Goal: Task Accomplishment & Management: Manage account settings

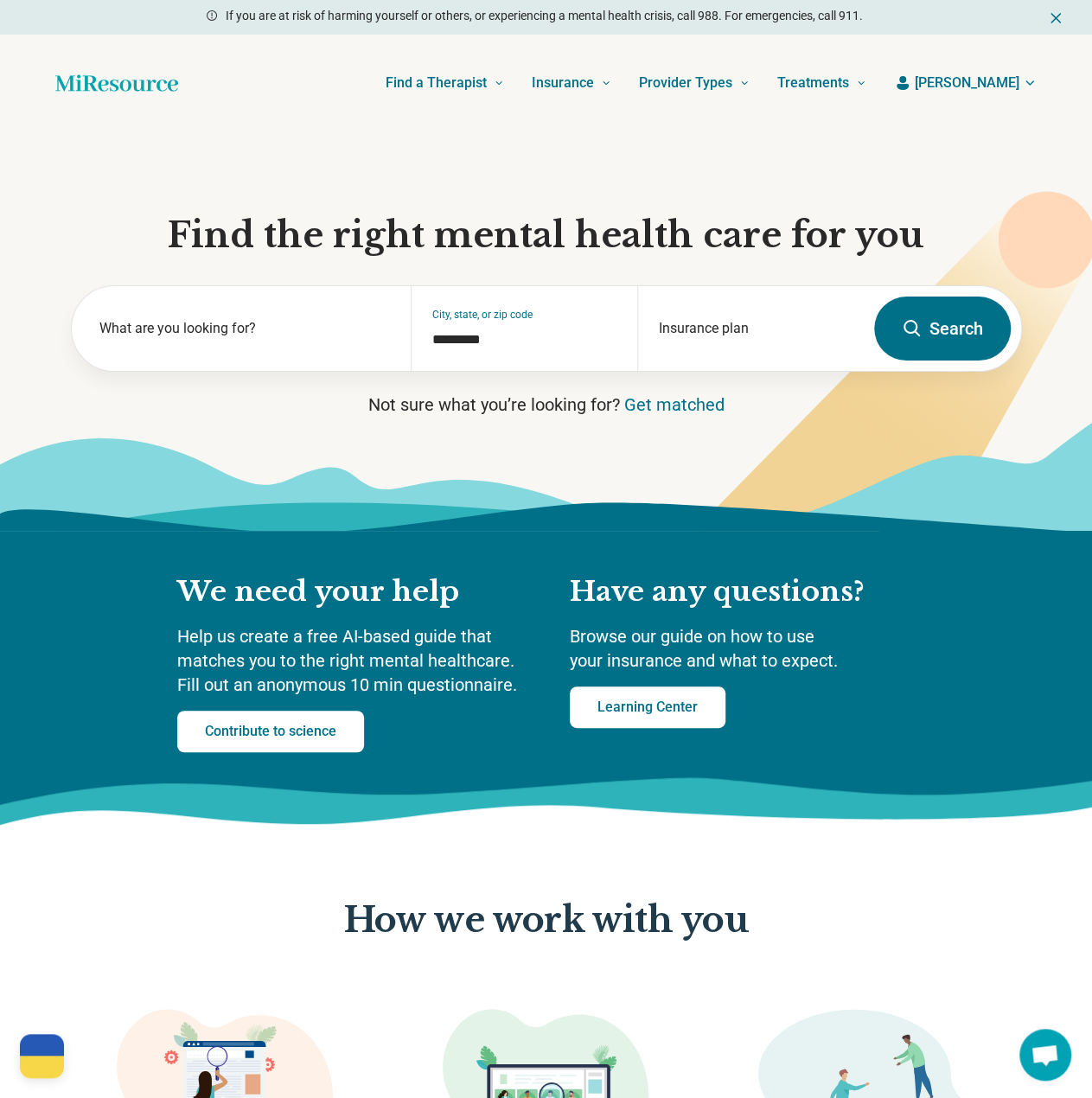
click at [1000, 88] on span "emily" at bounding box center [966, 83] width 104 height 20
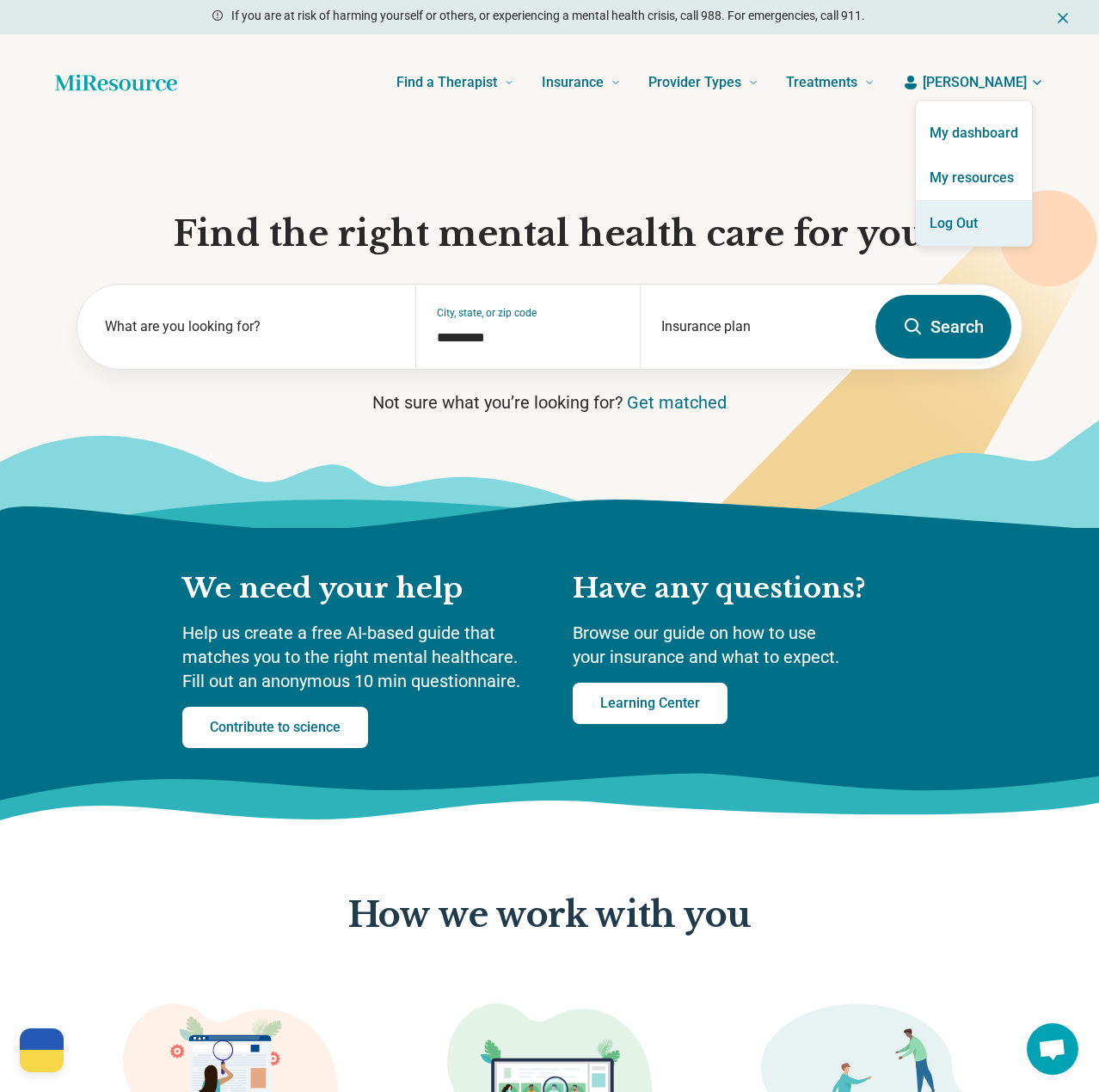
click at [969, 224] on button "Log Out" at bounding box center [973, 223] width 116 height 45
click at [965, 232] on button "Log Out" at bounding box center [973, 223] width 116 height 45
click at [977, 231] on button "Log Out" at bounding box center [973, 223] width 116 height 45
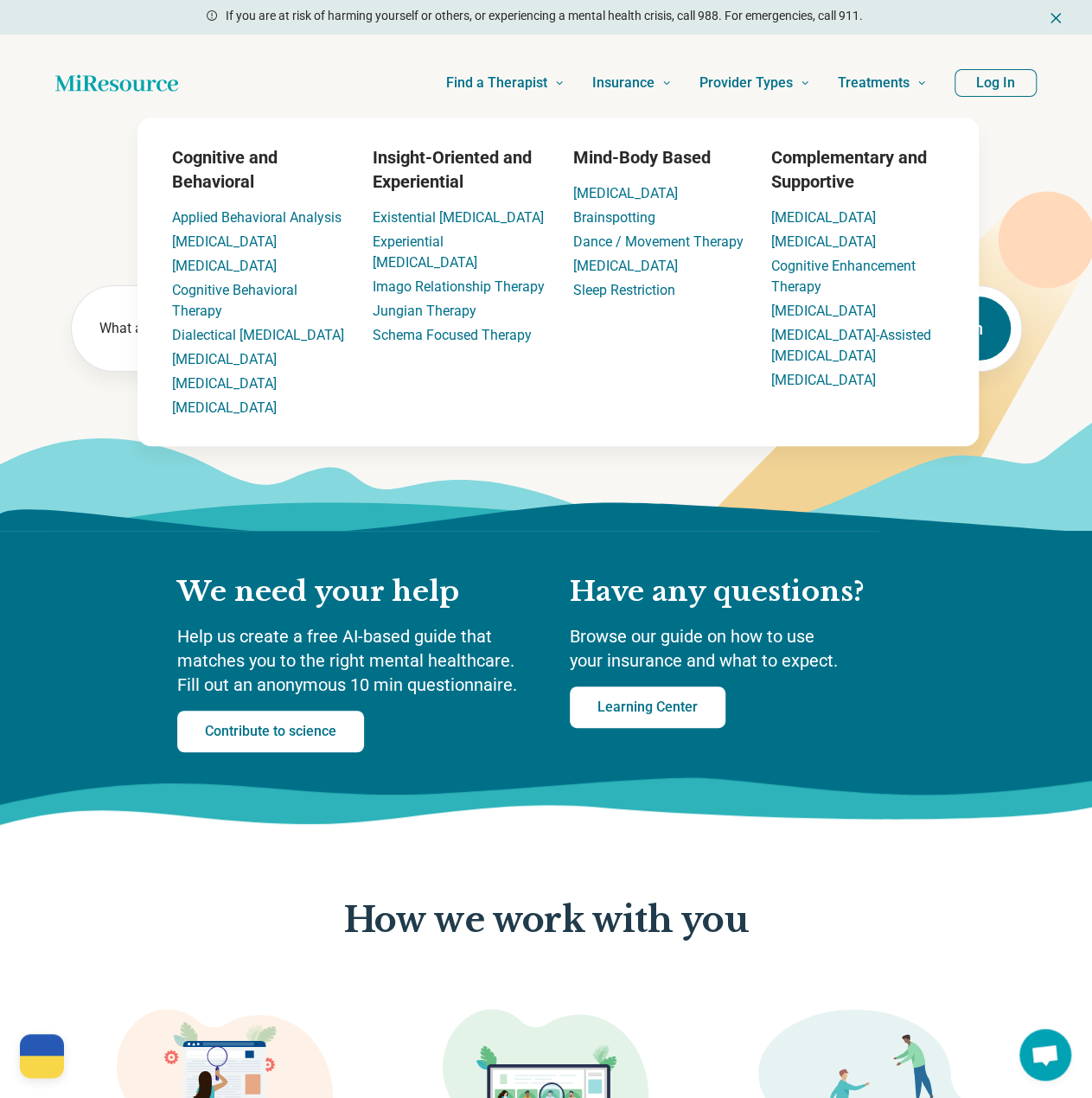
click at [1006, 87] on button "Log In" at bounding box center [995, 83] width 82 height 28
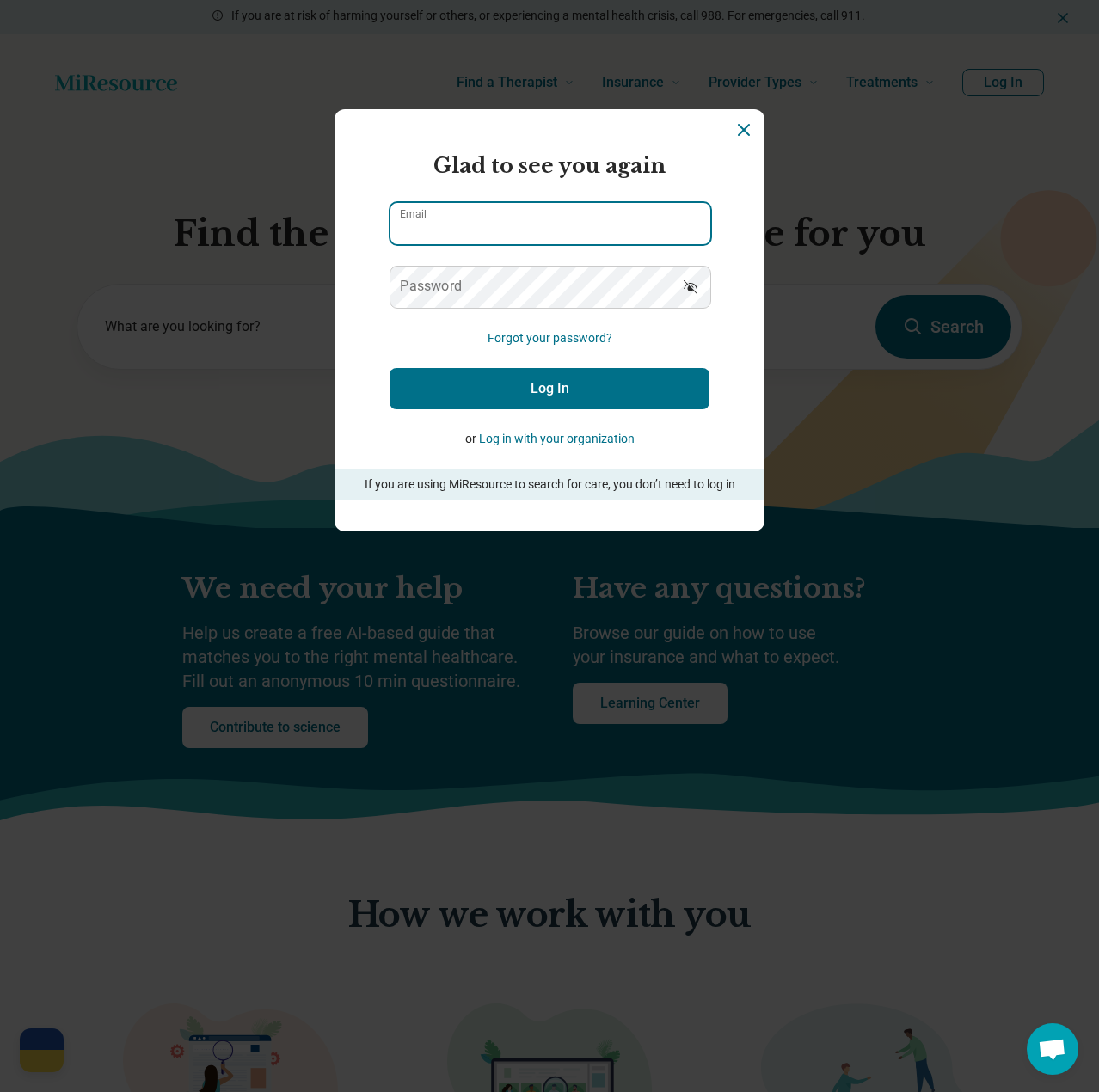
type input "**********"
click at [622, 383] on button "Log In" at bounding box center [549, 388] width 320 height 41
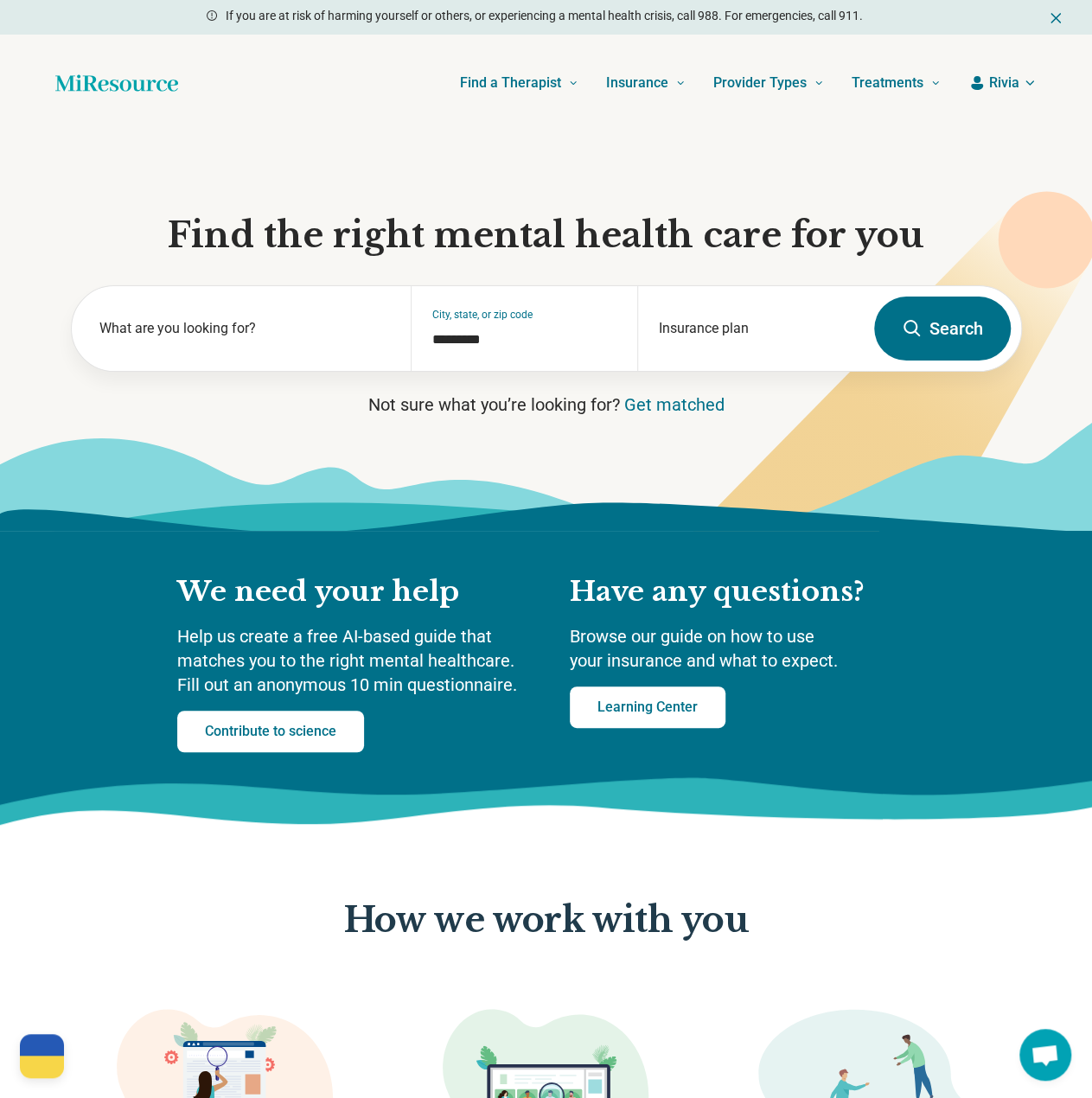
click at [1004, 94] on header "Find a Therapist Mental Health Conditions [MEDICAL_DATA] Anxiety [MEDICAL_DATA]…" at bounding box center [546, 82] width 1037 height 69
click at [1005, 85] on span "Rivia" at bounding box center [1003, 83] width 30 height 20
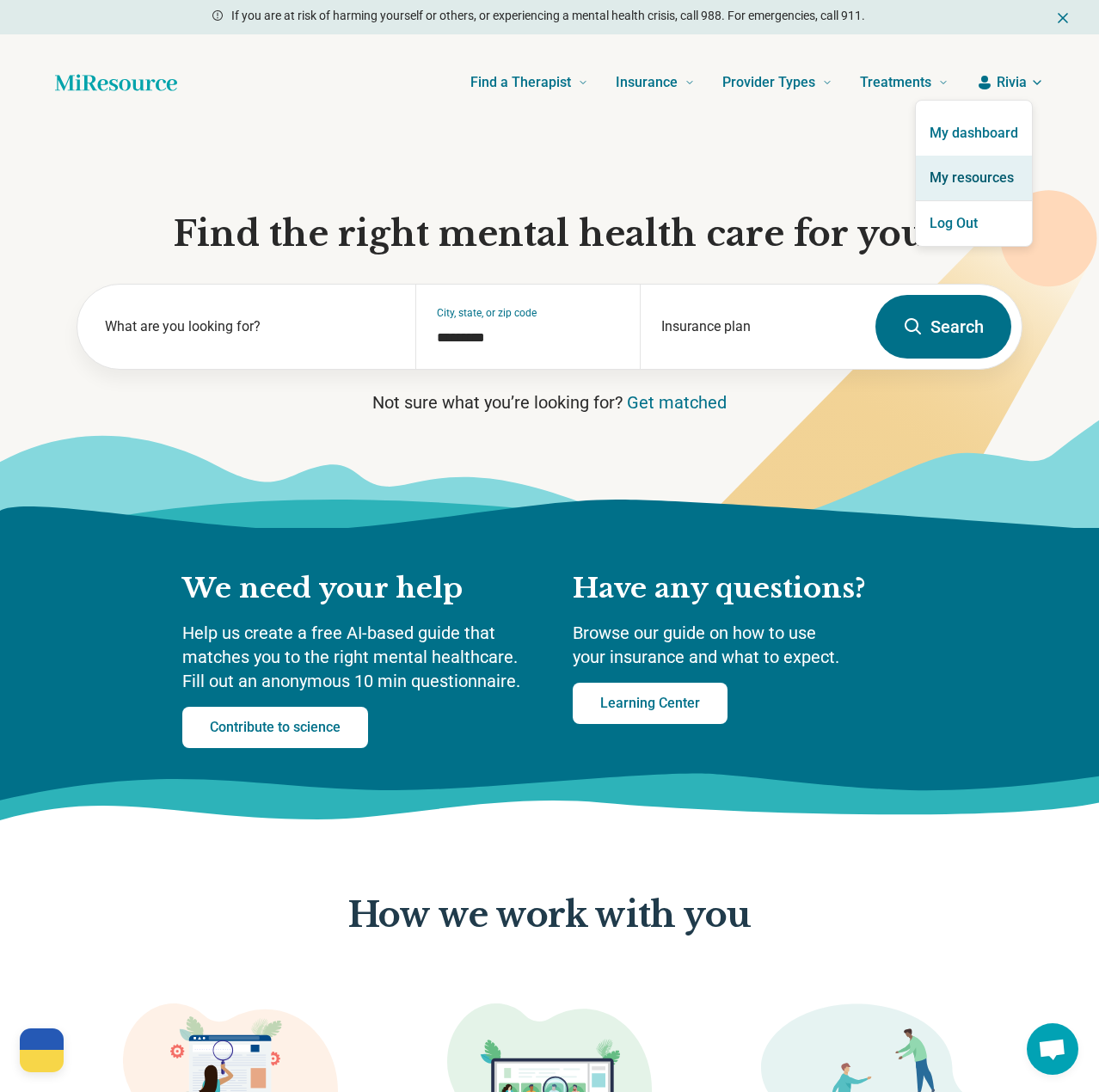
click at [970, 192] on link "My resources" at bounding box center [973, 178] width 116 height 45
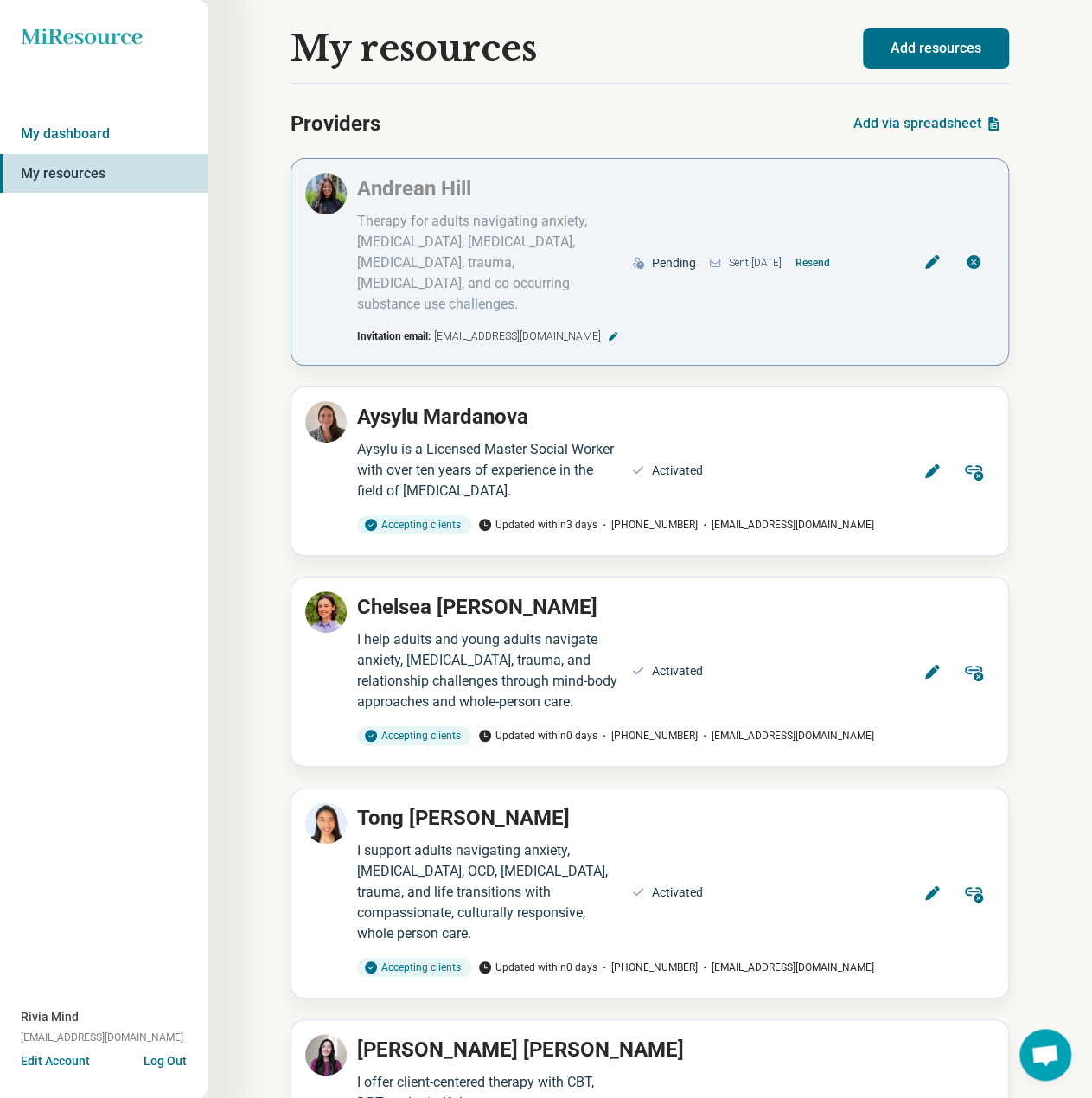
scroll to position [5838, 0]
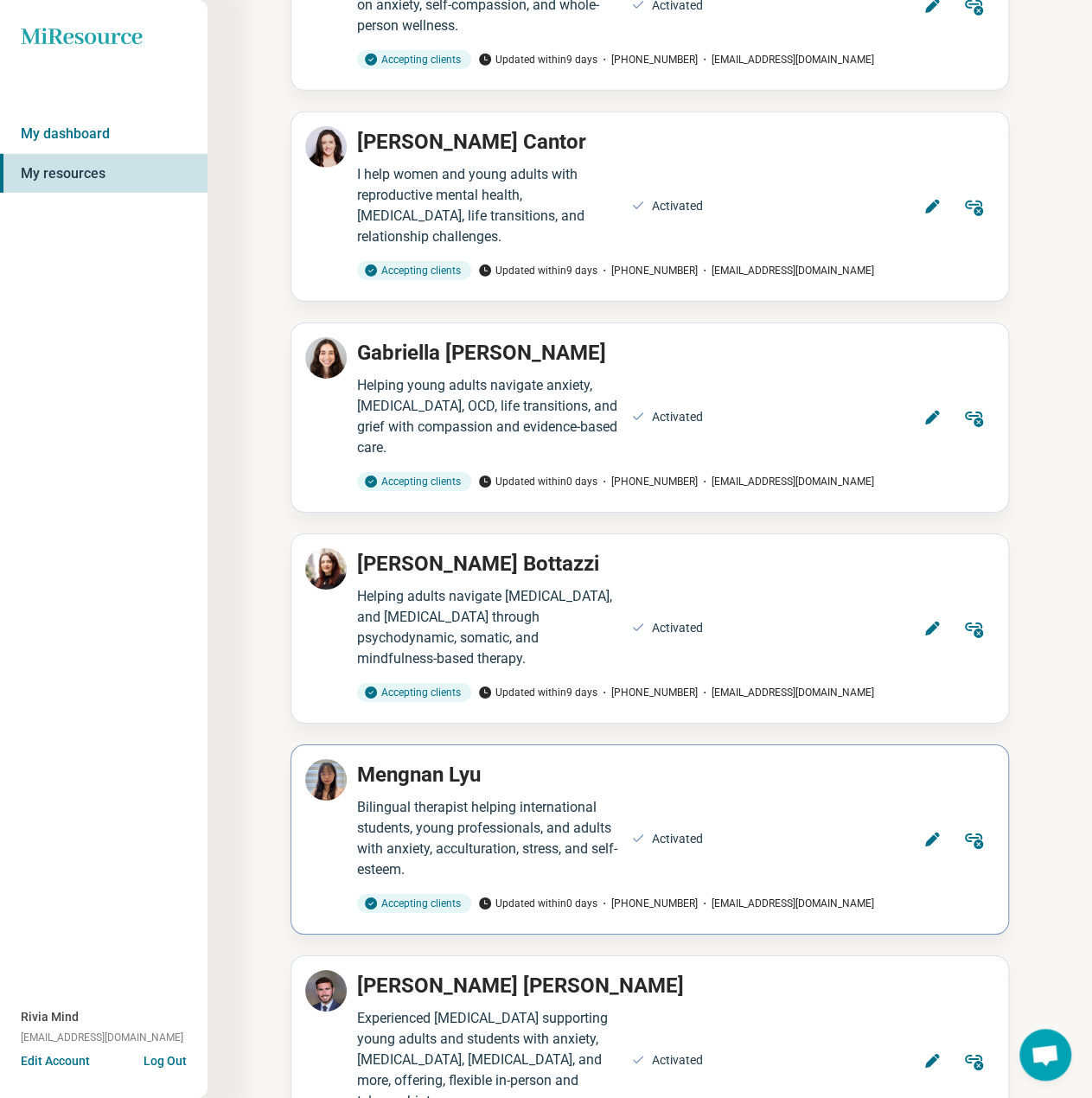
click at [921, 819] on button "Edit" at bounding box center [931, 839] width 42 height 42
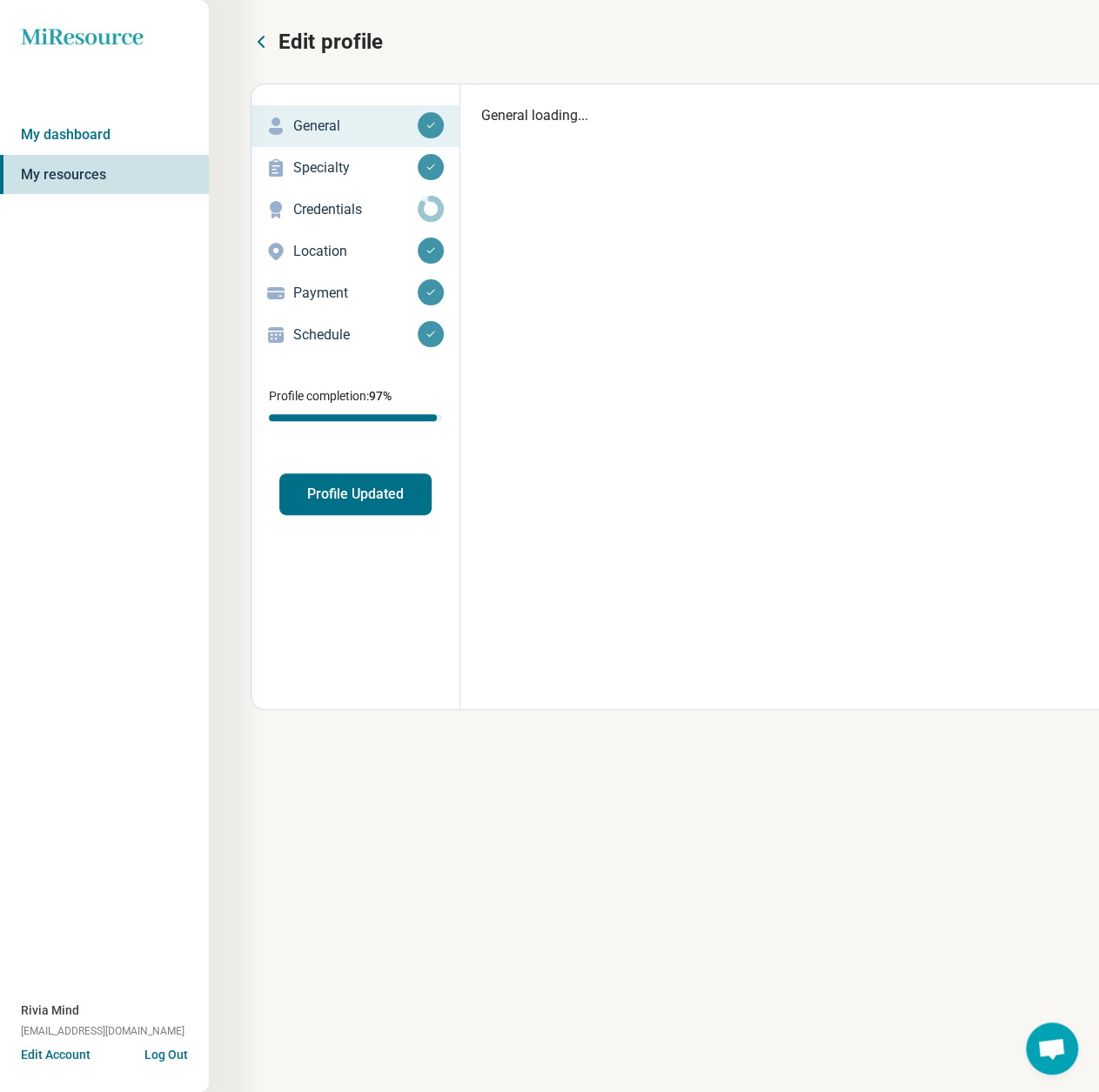
click at [311, 340] on p "Schedule" at bounding box center [356, 335] width 124 height 20
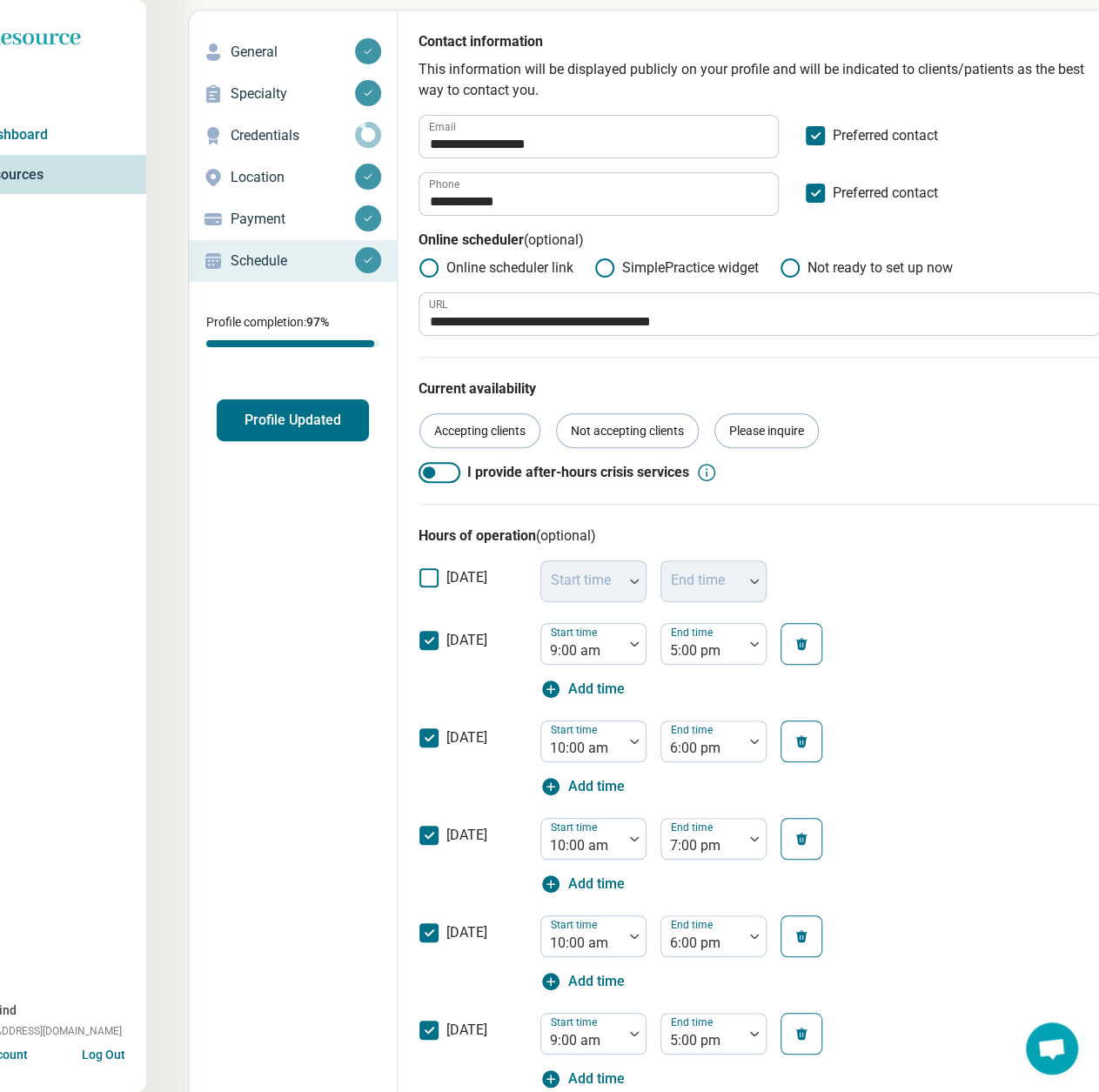
scroll to position [69, 62]
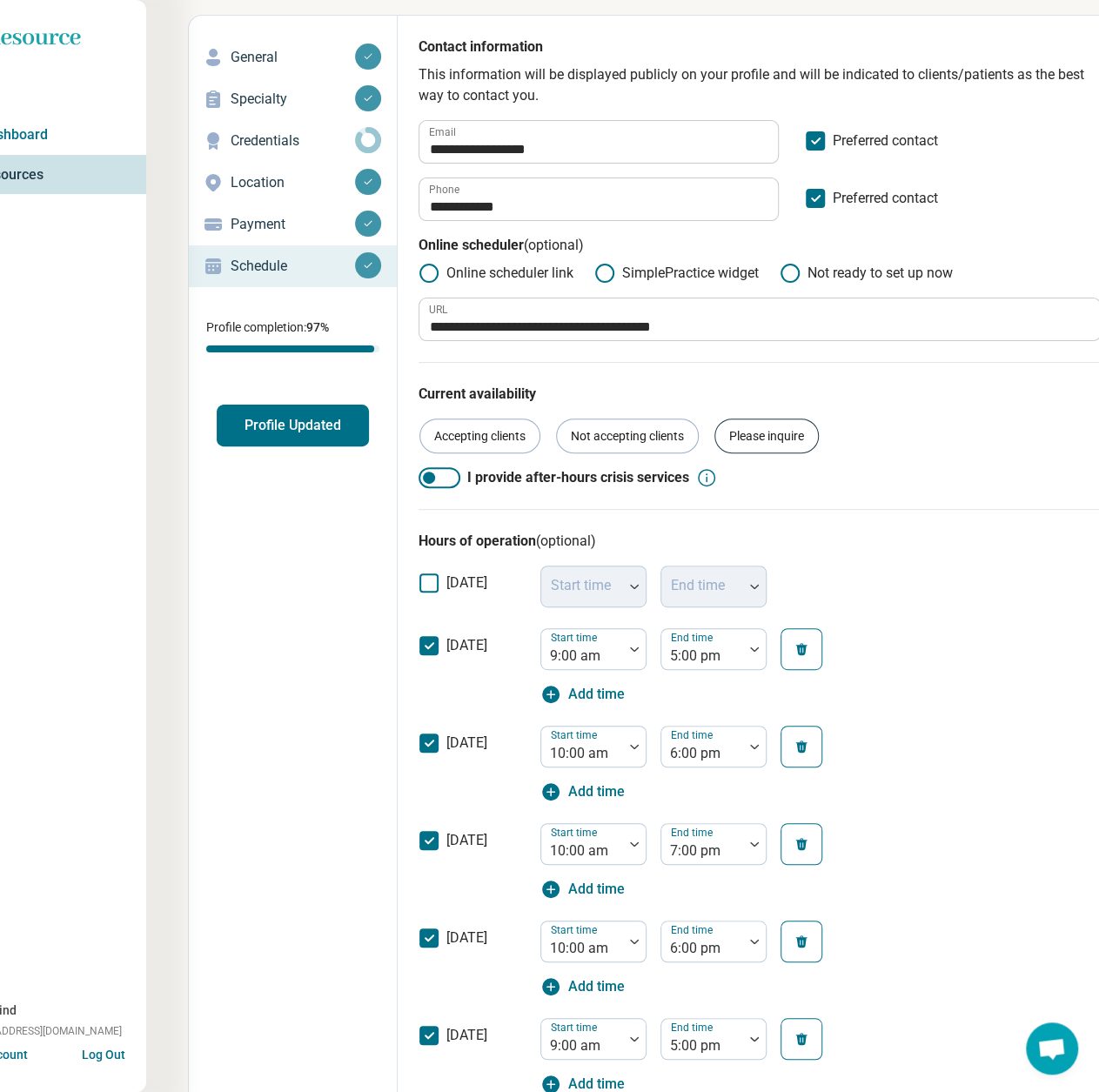
click at [769, 442] on div "Please inquire" at bounding box center [766, 435] width 104 height 34
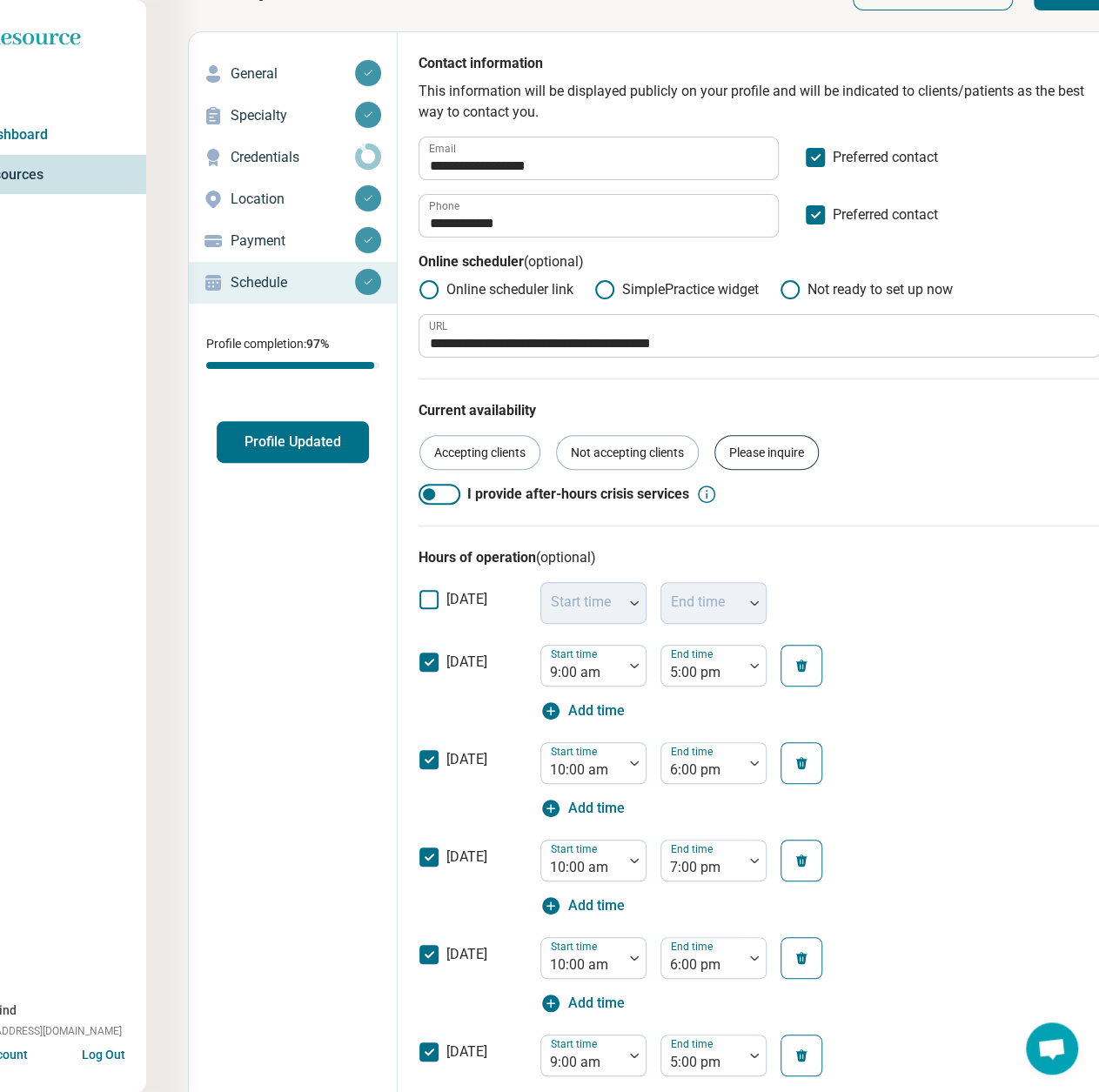
scroll to position [0, 62]
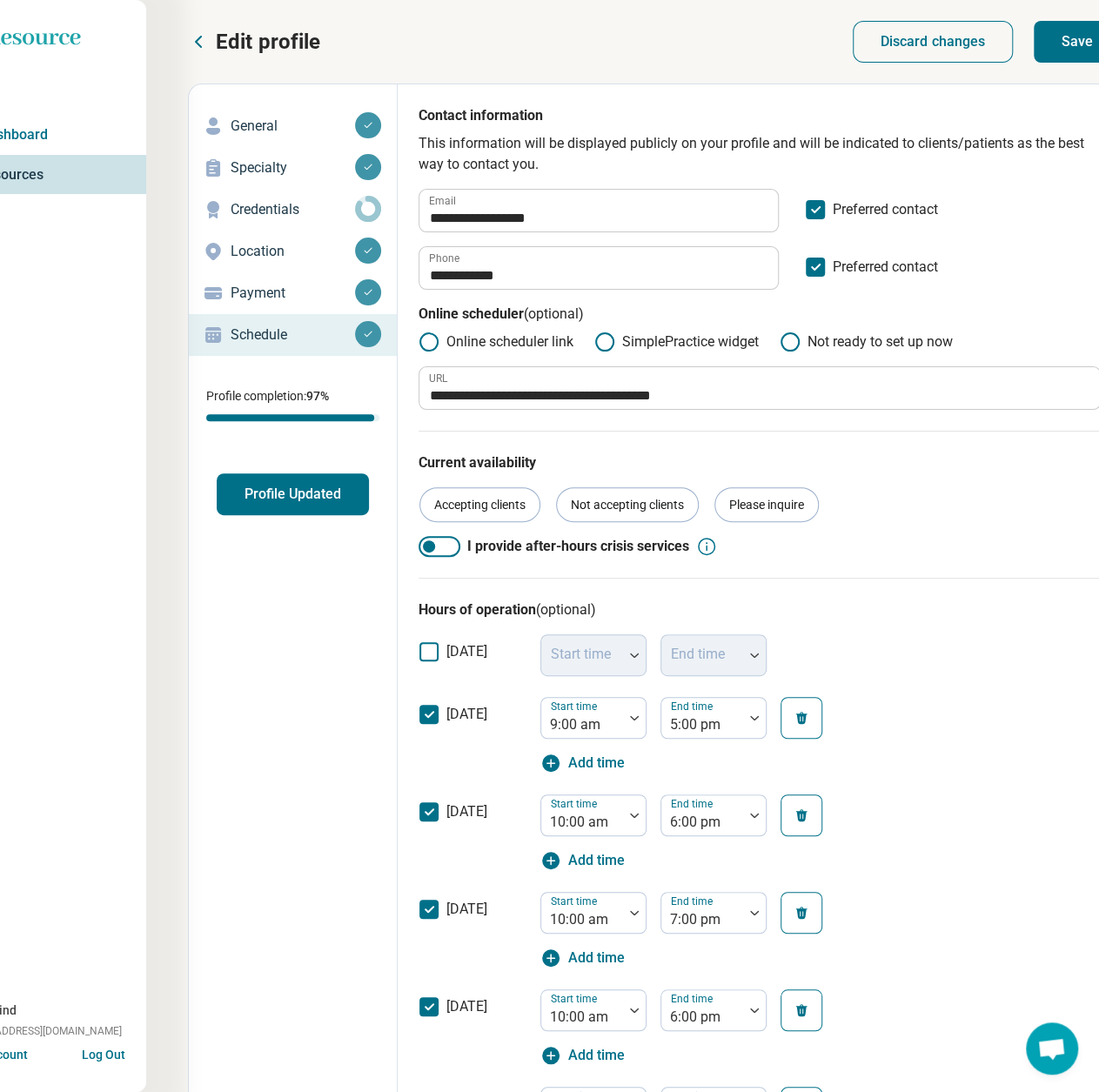
click at [1042, 51] on button "Save" at bounding box center [1078, 41] width 87 height 42
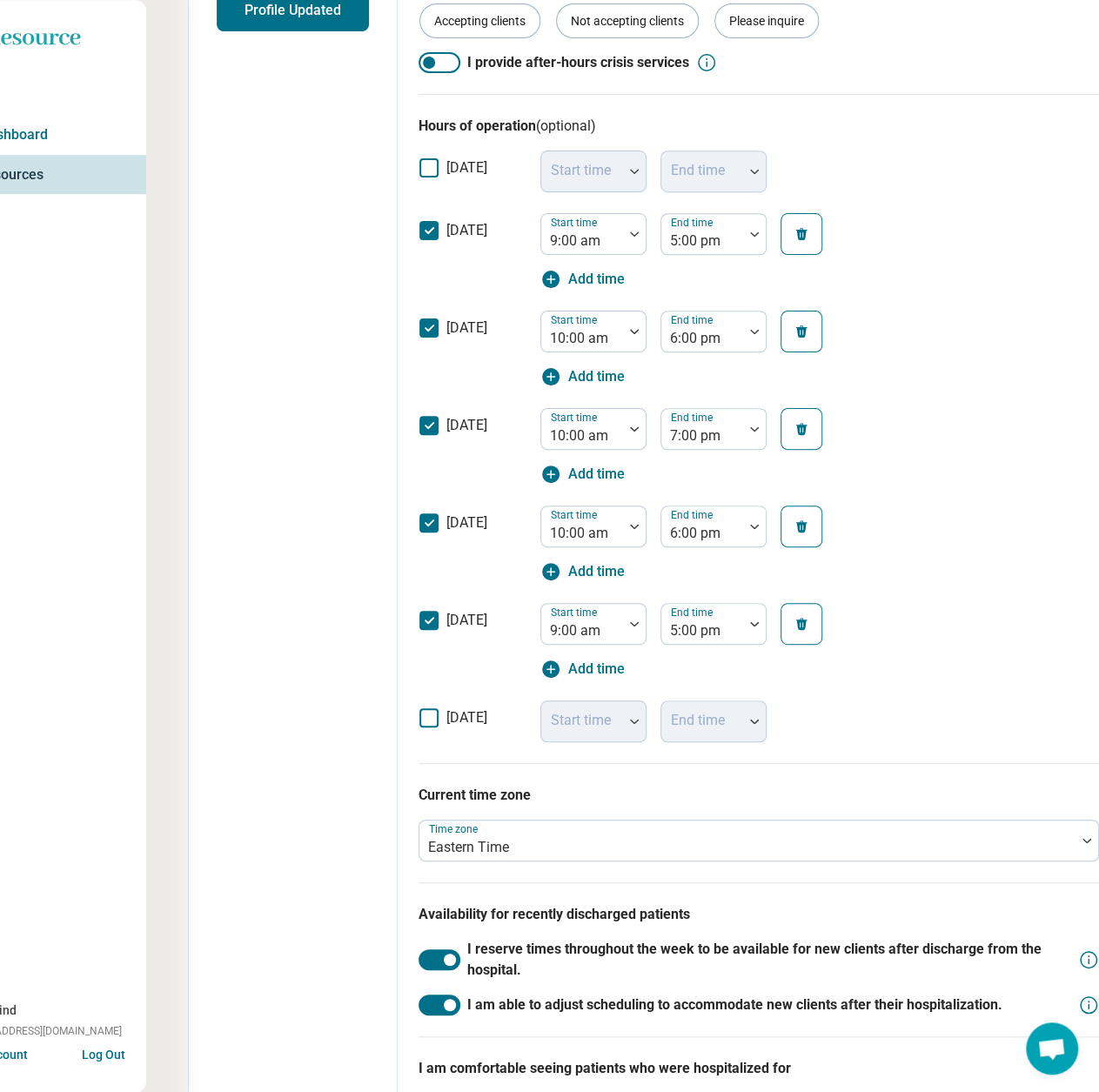
scroll to position [243, 62]
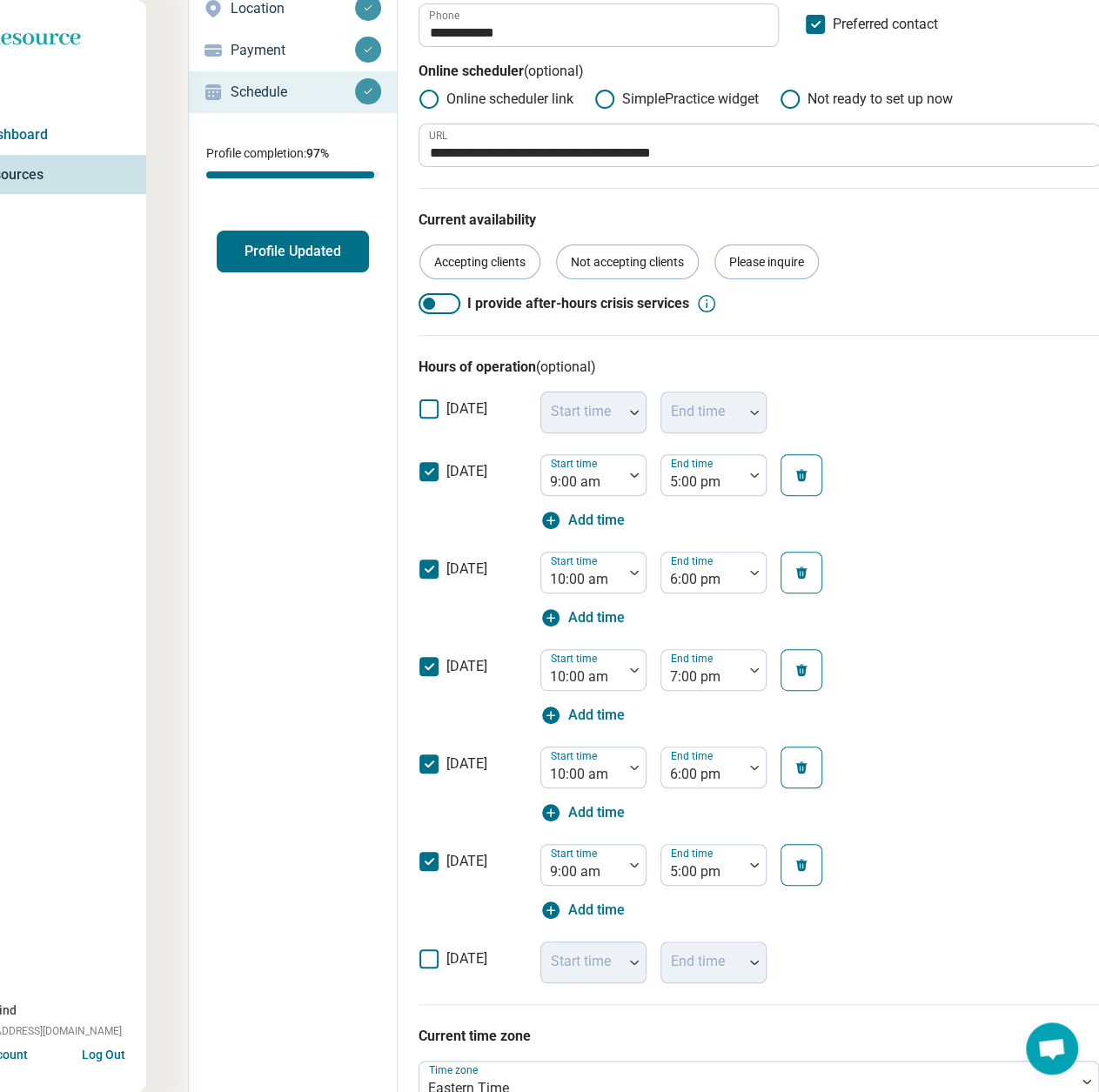
click at [305, 243] on button "Profile Updated" at bounding box center [293, 251] width 152 height 42
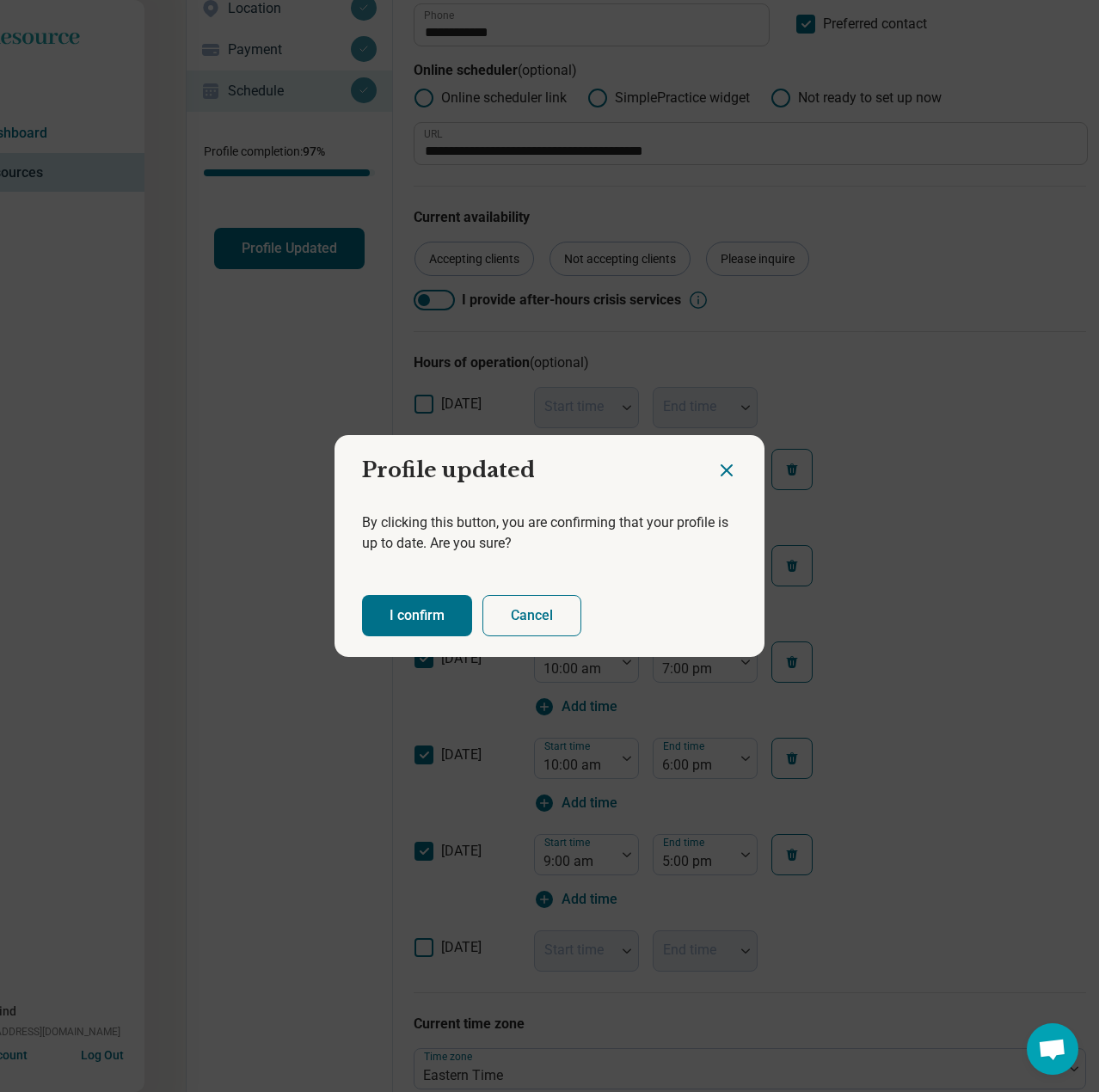
click at [425, 605] on button "I confirm" at bounding box center [417, 615] width 110 height 41
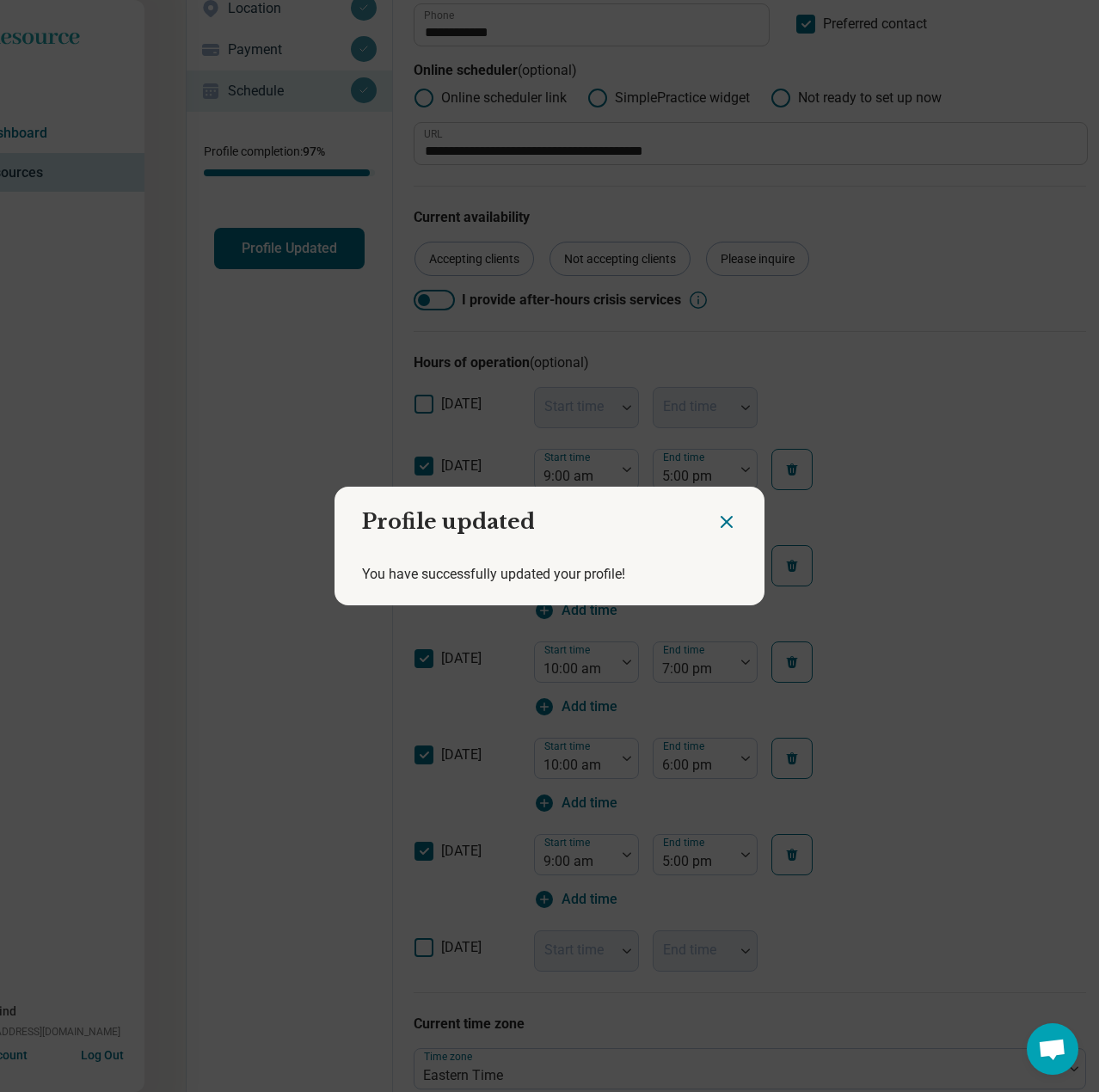
click at [716, 519] on icon "Close dialog" at bounding box center [726, 522] width 20 height 20
